Goal: Task Accomplishment & Management: Use online tool/utility

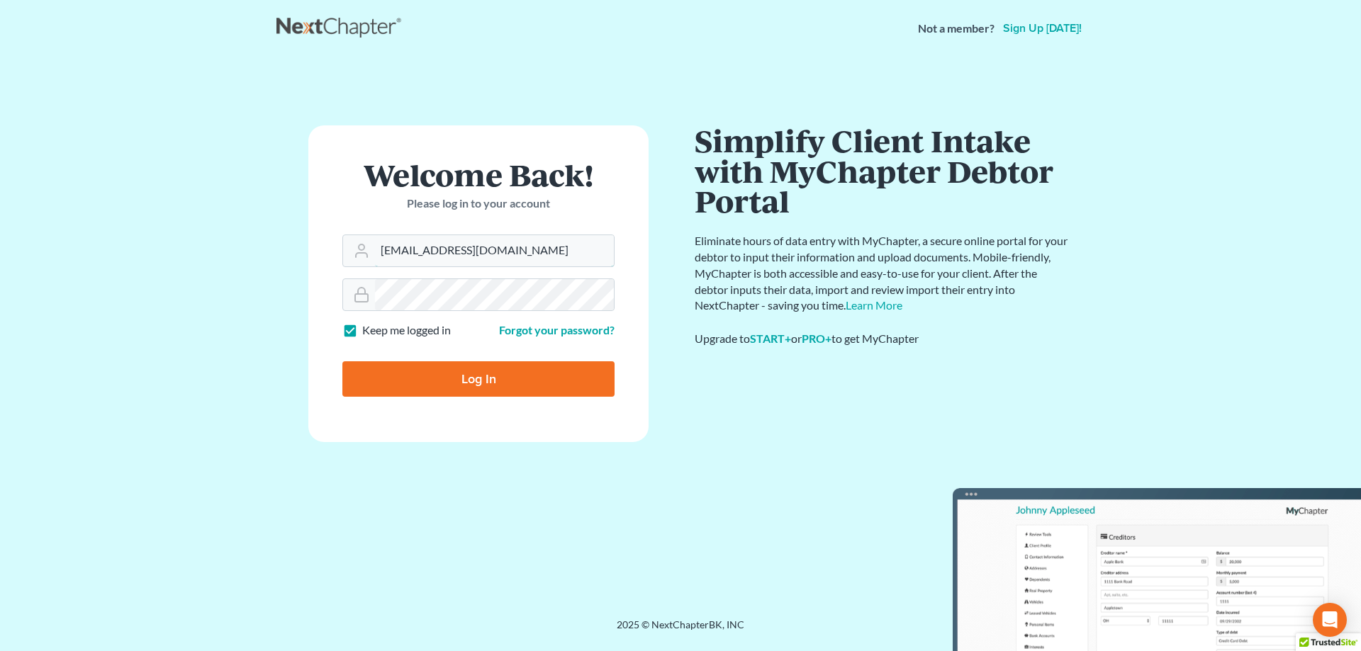
drag, startPoint x: 409, startPoint y: 250, endPoint x: 300, endPoint y: 252, distance: 109.2
click at [300, 252] on div "Welcome Back! Please log in to your account Email Address analyst@equaljusticel…" at bounding box center [478, 337] width 404 height 425
type input "davt@equaljusticelawgroup.com"
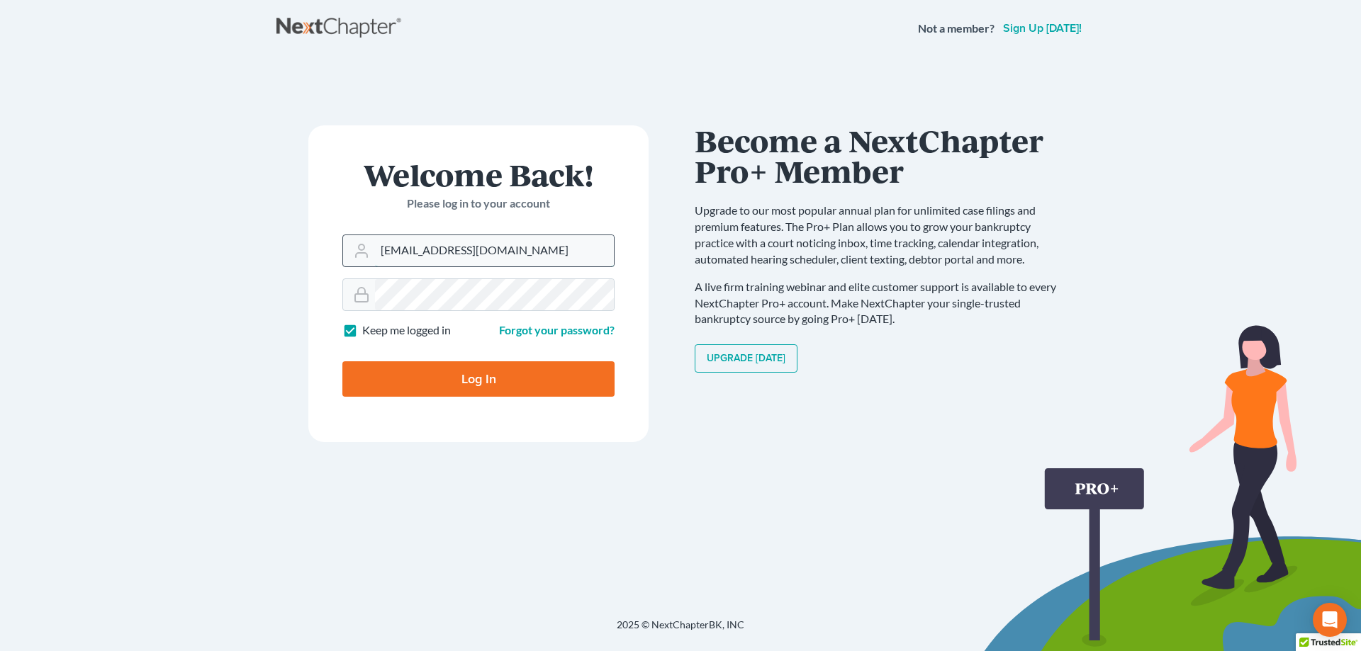
click at [553, 240] on input "davt@equaljusticelawgroup.com" at bounding box center [494, 250] width 239 height 31
click at [553, 244] on input "davt@equaljusticelawgroup.com" at bounding box center [494, 250] width 239 height 31
drag, startPoint x: 553, startPoint y: 244, endPoint x: 163, endPoint y: 243, distance: 389.8
click at [173, 246] on main "× Sorry, but you don't have permission to access this page Welcome Back! Please…" at bounding box center [680, 320] width 1361 height 527
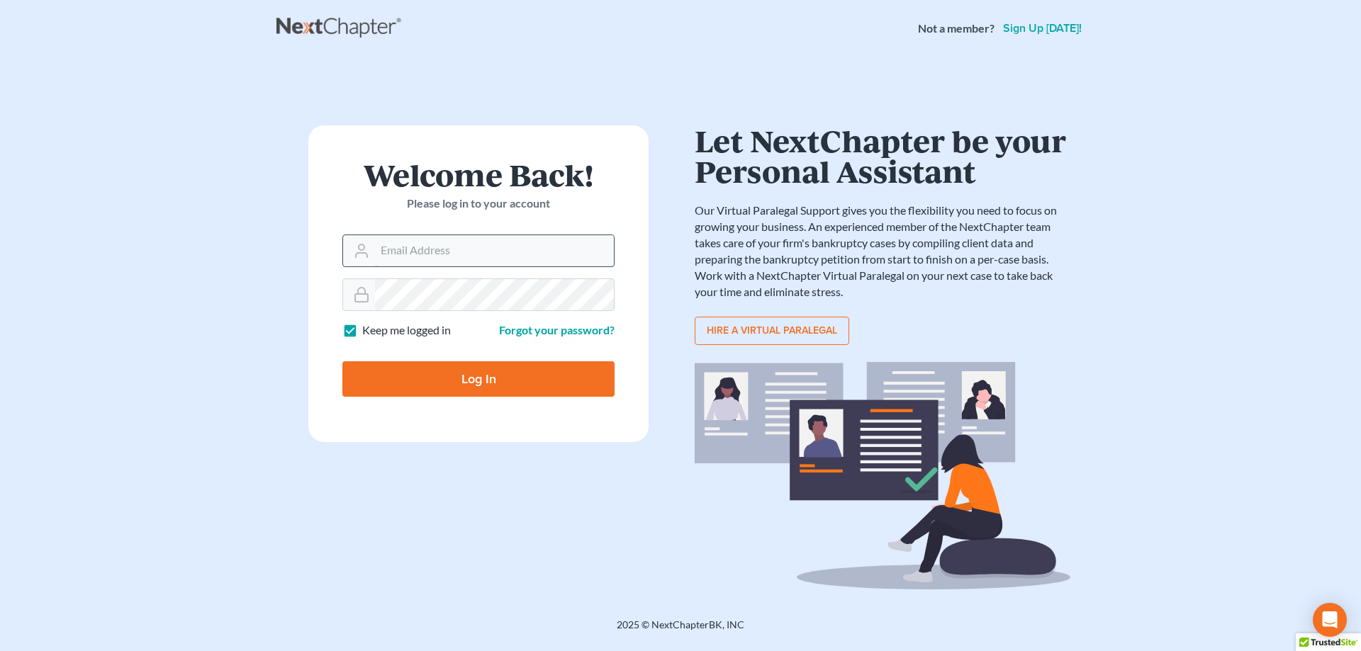
click at [404, 240] on input "Email Address" at bounding box center [494, 250] width 239 height 31
type input "[EMAIL_ADDRESS][DOMAIN_NAME]"
click at [473, 403] on form "Welcome Back! Please log in to your account Email Address davidfoyil@equaljusti…" at bounding box center [478, 283] width 340 height 317
click at [474, 386] on input "Log In" at bounding box center [478, 378] width 272 height 35
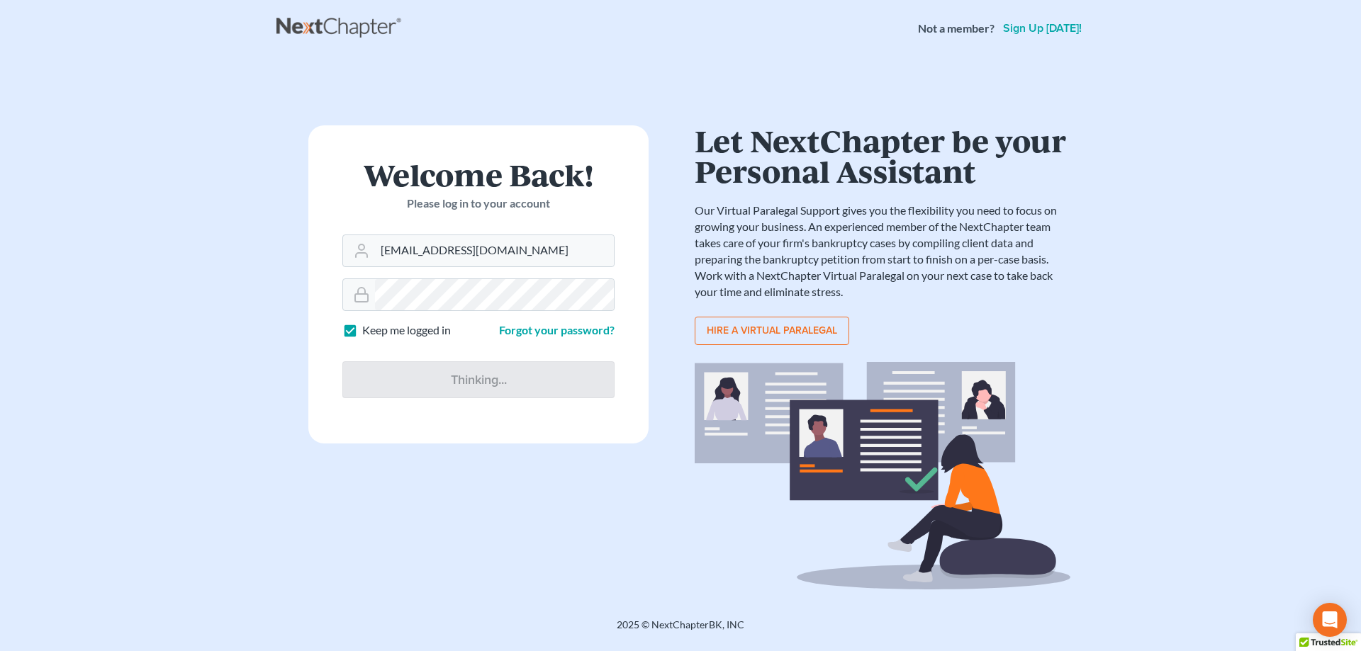
type input "Thinking..."
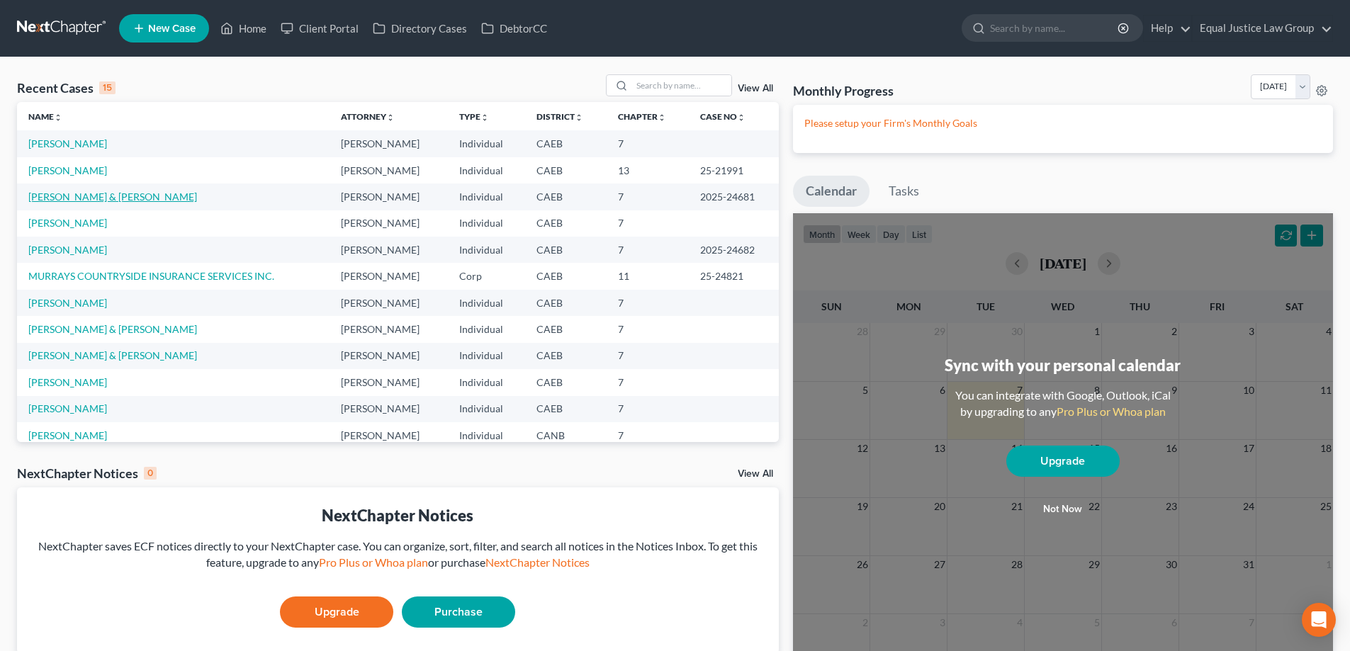
click at [88, 192] on link "[PERSON_NAME] & [PERSON_NAME]" at bounding box center [112, 197] width 169 height 12
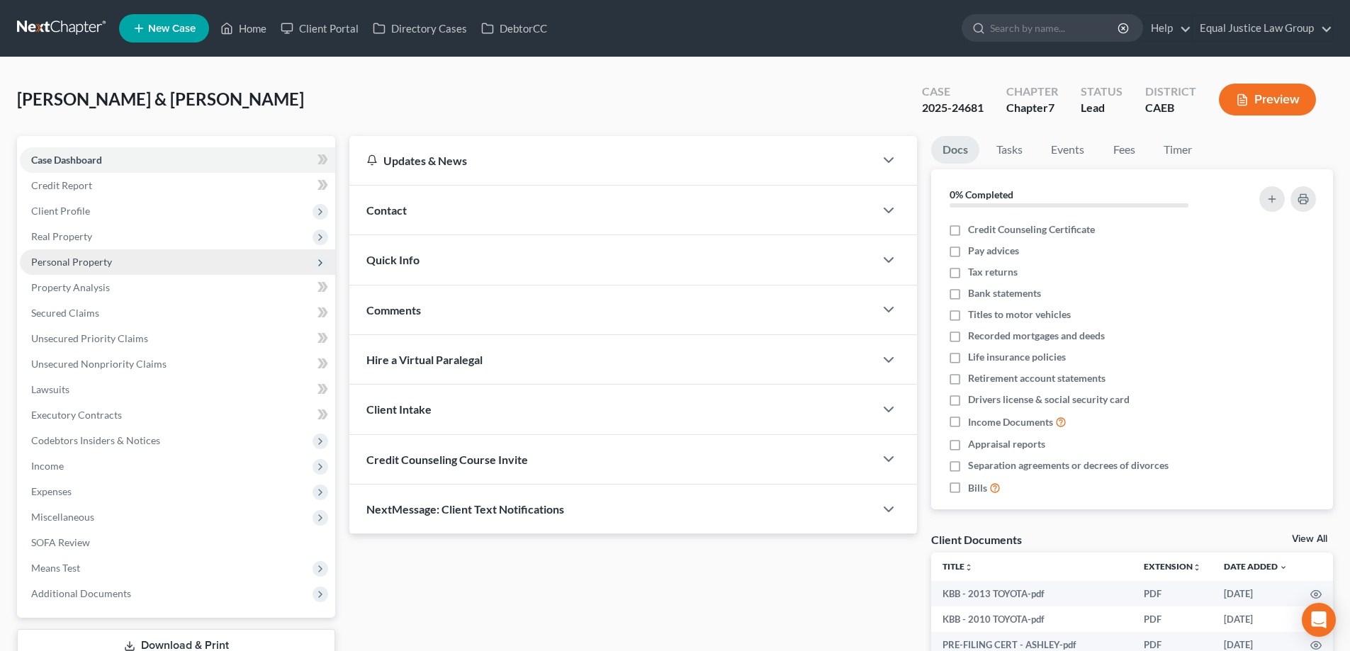
click at [83, 262] on span "Personal Property" at bounding box center [71, 262] width 81 height 12
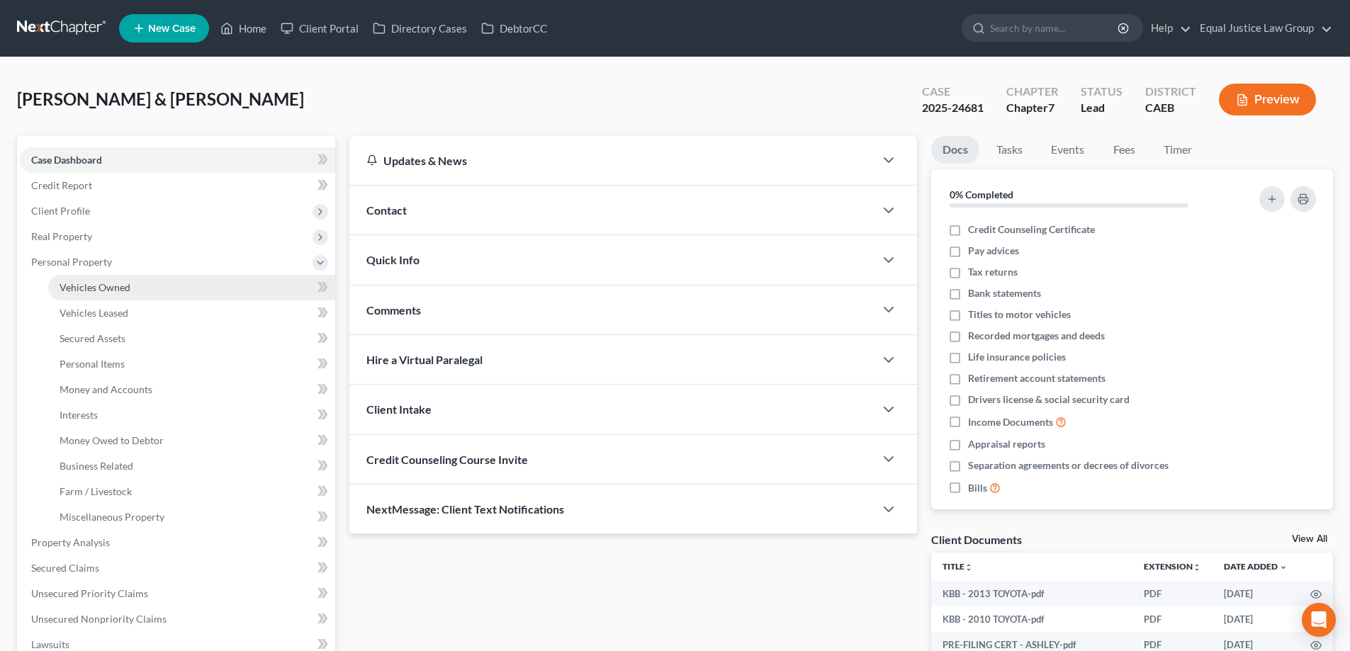
click at [89, 280] on link "Vehicles Owned" at bounding box center [191, 288] width 287 height 26
